Goal: Transaction & Acquisition: Purchase product/service

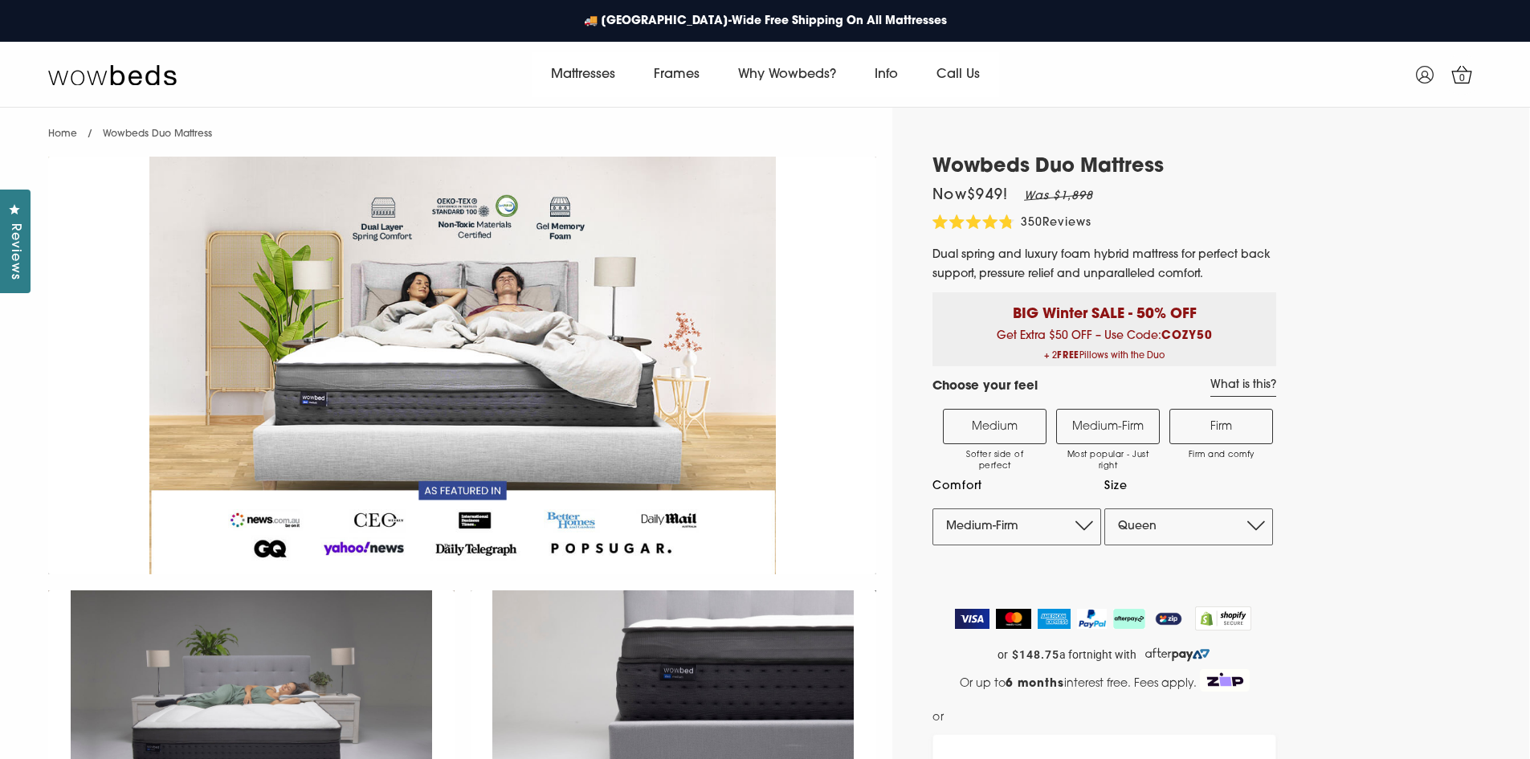
select select "Medium-Firm"
select select "Queen"
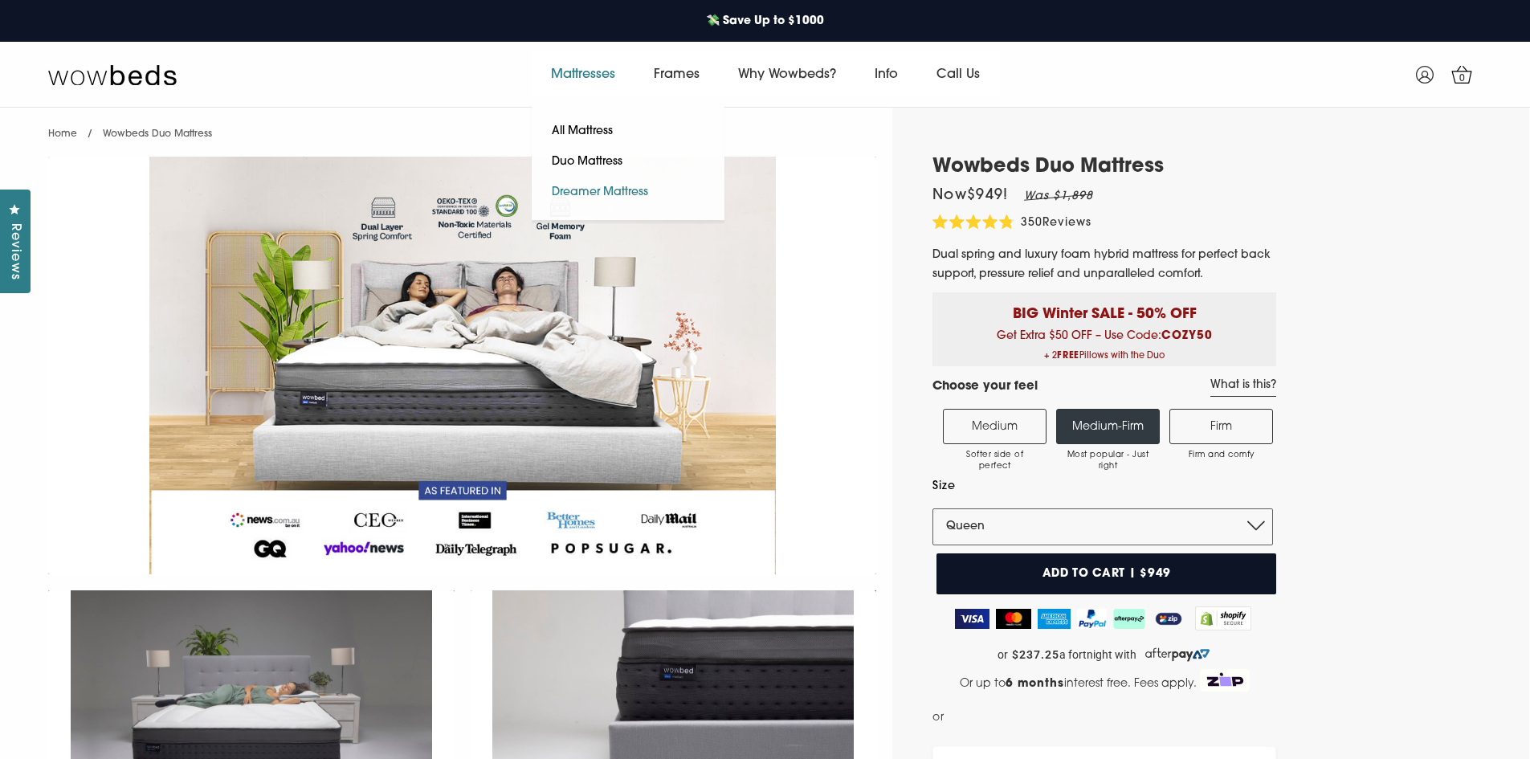
click at [609, 189] on link "Dreamer Mattress" at bounding box center [600, 193] width 137 height 31
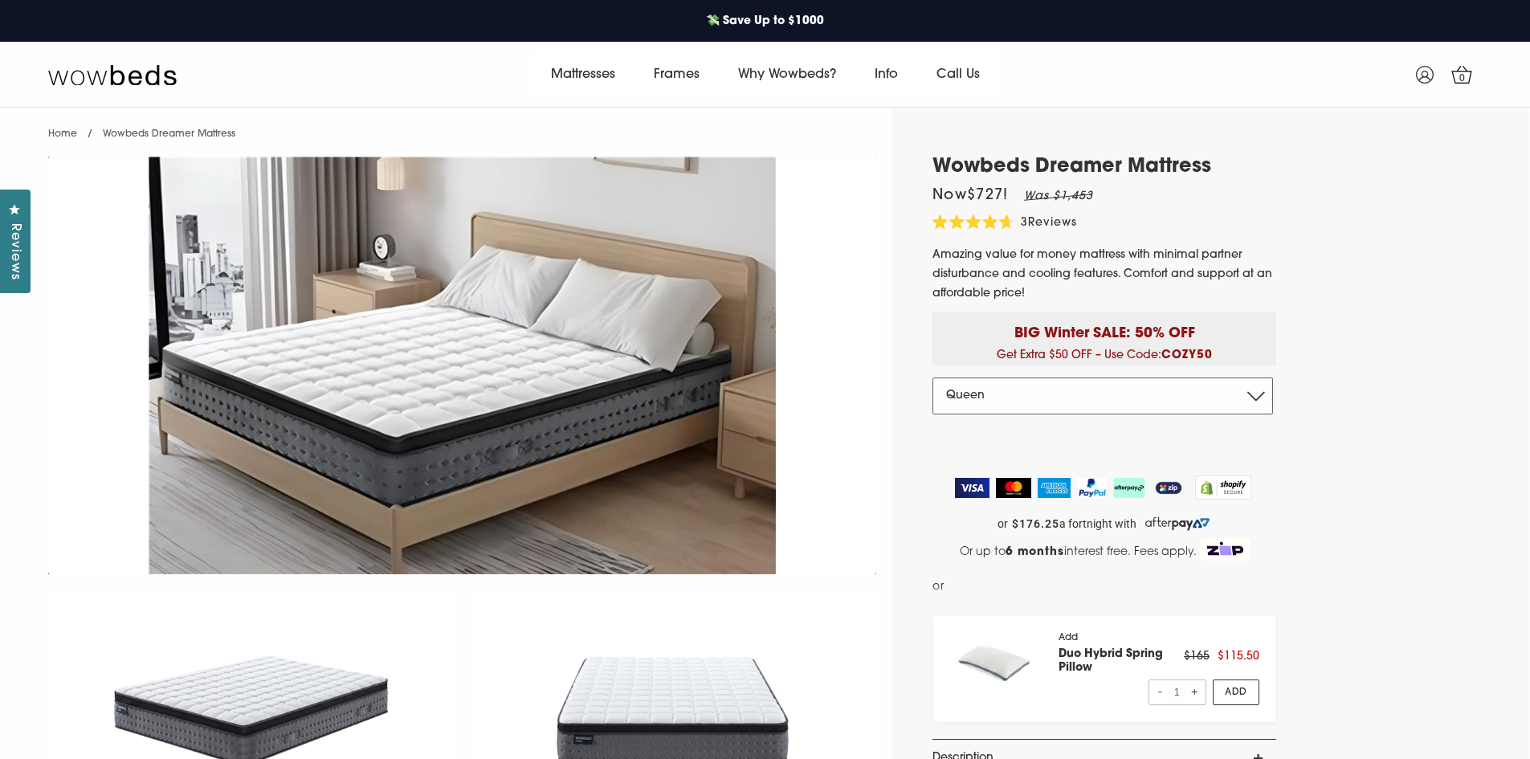
click at [1022, 397] on select "Double Queen King" at bounding box center [1103, 396] width 341 height 37
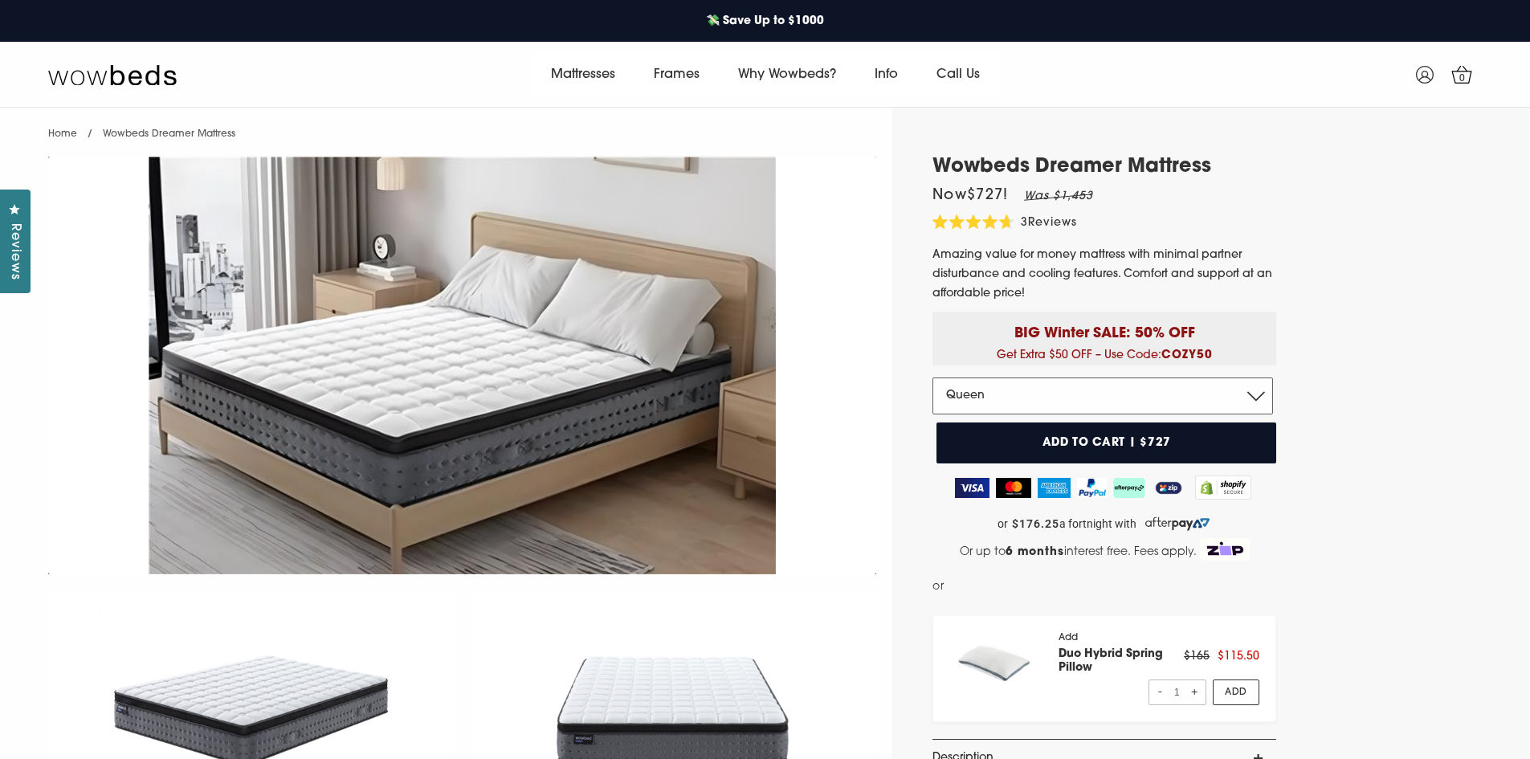
select select "King"
click at [933, 378] on select "Double Queen King" at bounding box center [1103, 396] width 341 height 37
